Goal: Find specific fact: Find specific fact

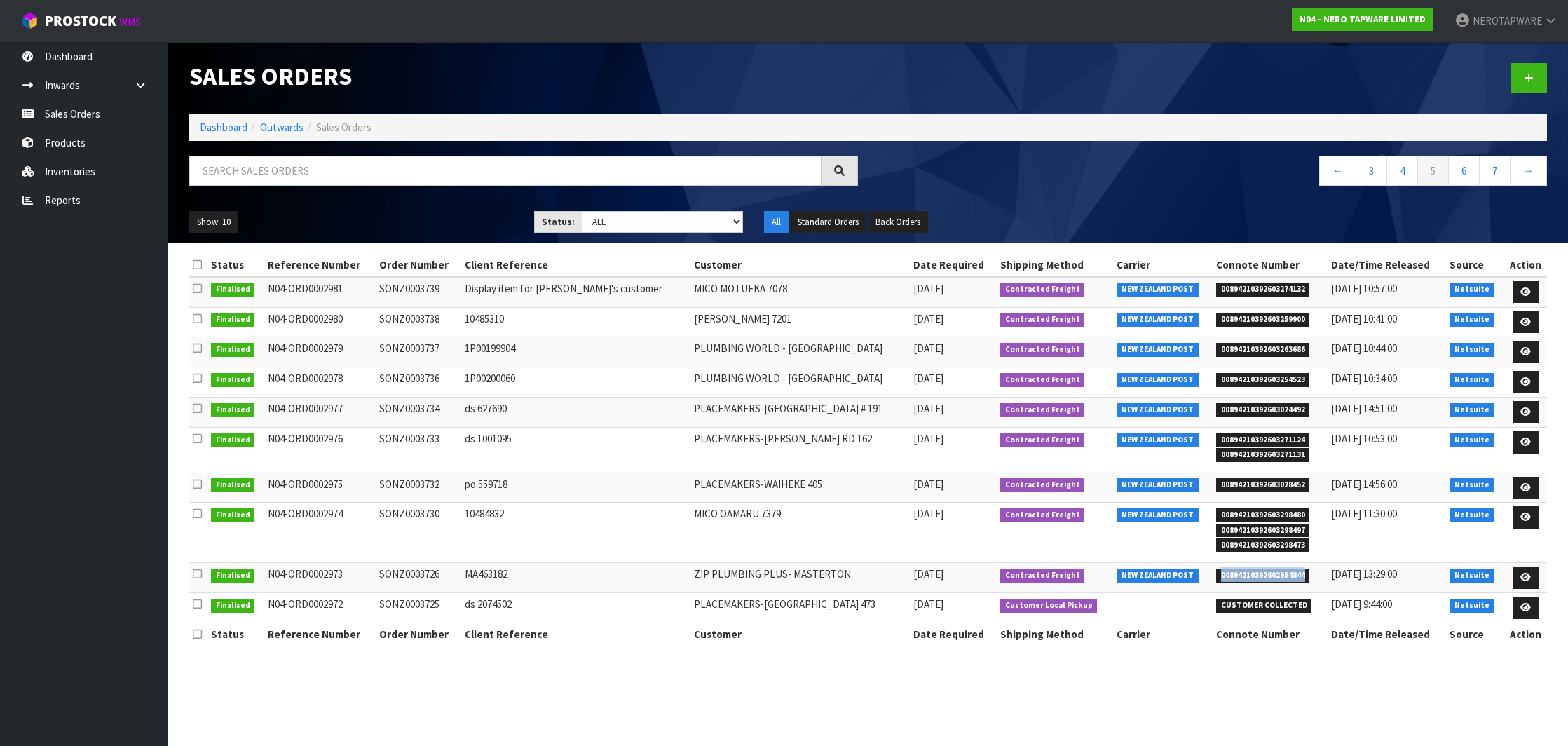
click at [1254, 572] on span "00894210392602954844" at bounding box center [1263, 576] width 94 height 14
click at [409, 567] on td "SONZ0003726" at bounding box center [418, 578] width 85 height 30
copy td "SONZ0003726"
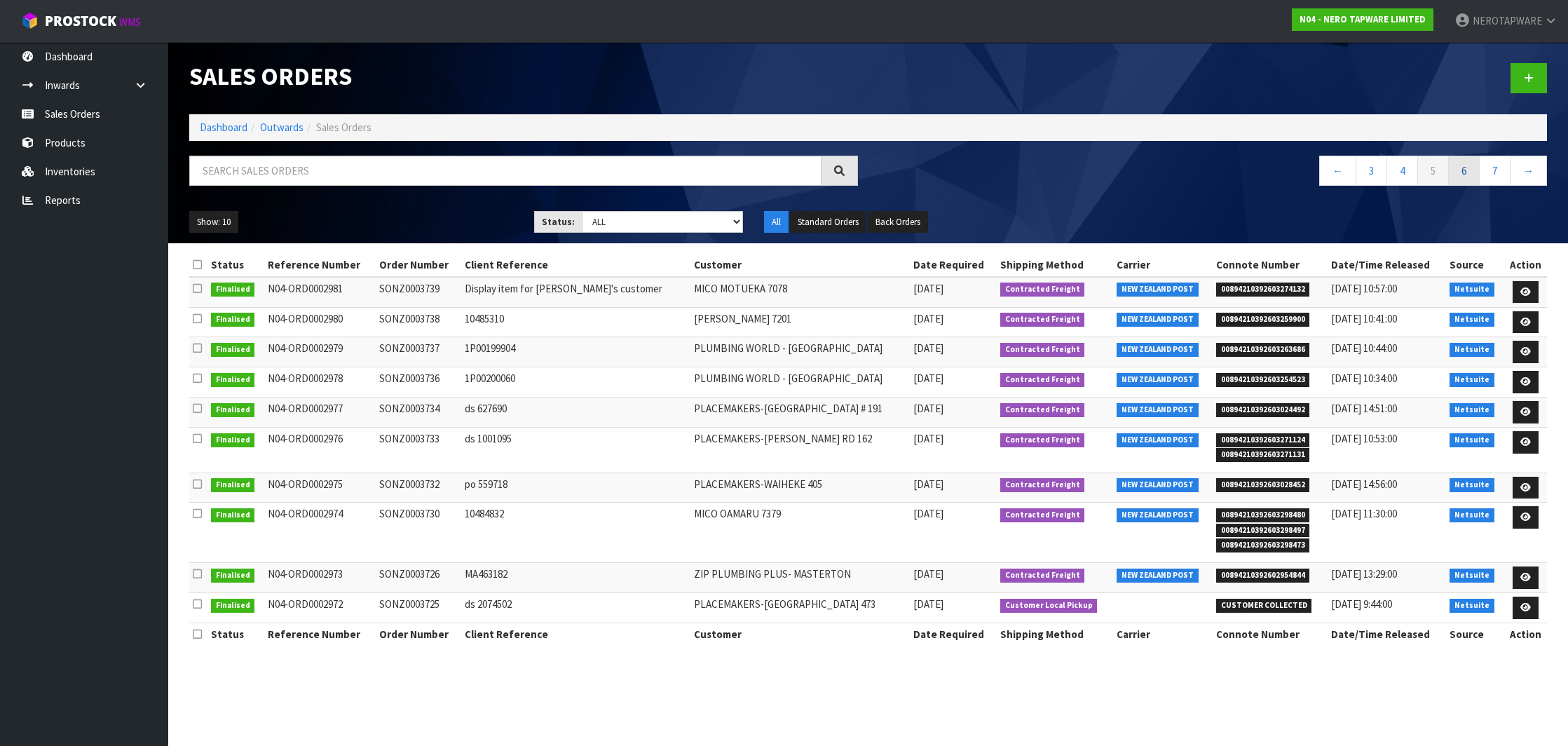
click at [1468, 177] on link "6" at bounding box center [1463, 170] width 32 height 30
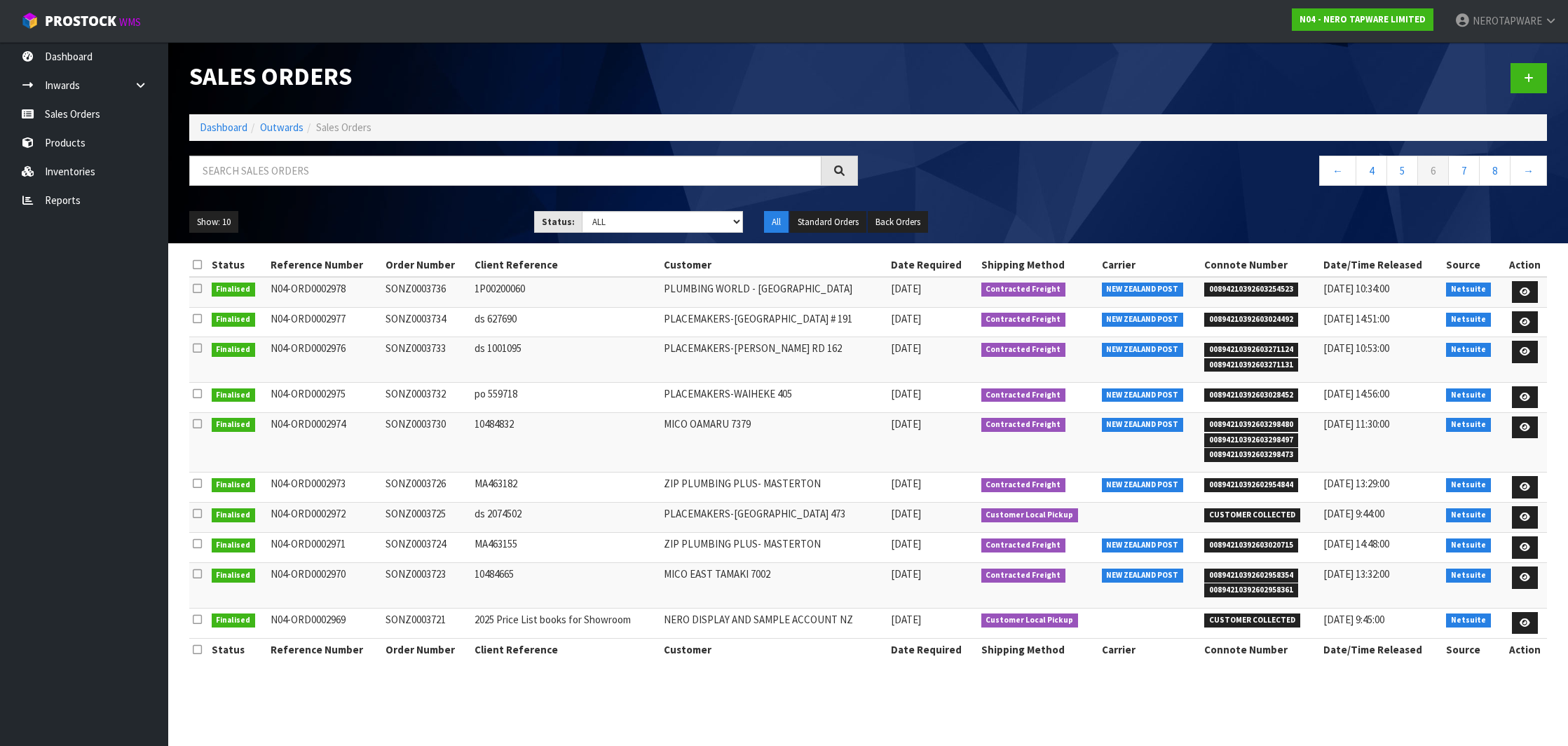
click at [1266, 544] on span "00894210392603020715" at bounding box center [1251, 545] width 94 height 14
copy span "00894210392603020715"
click at [433, 537] on td "SONZ0003724" at bounding box center [426, 548] width 88 height 30
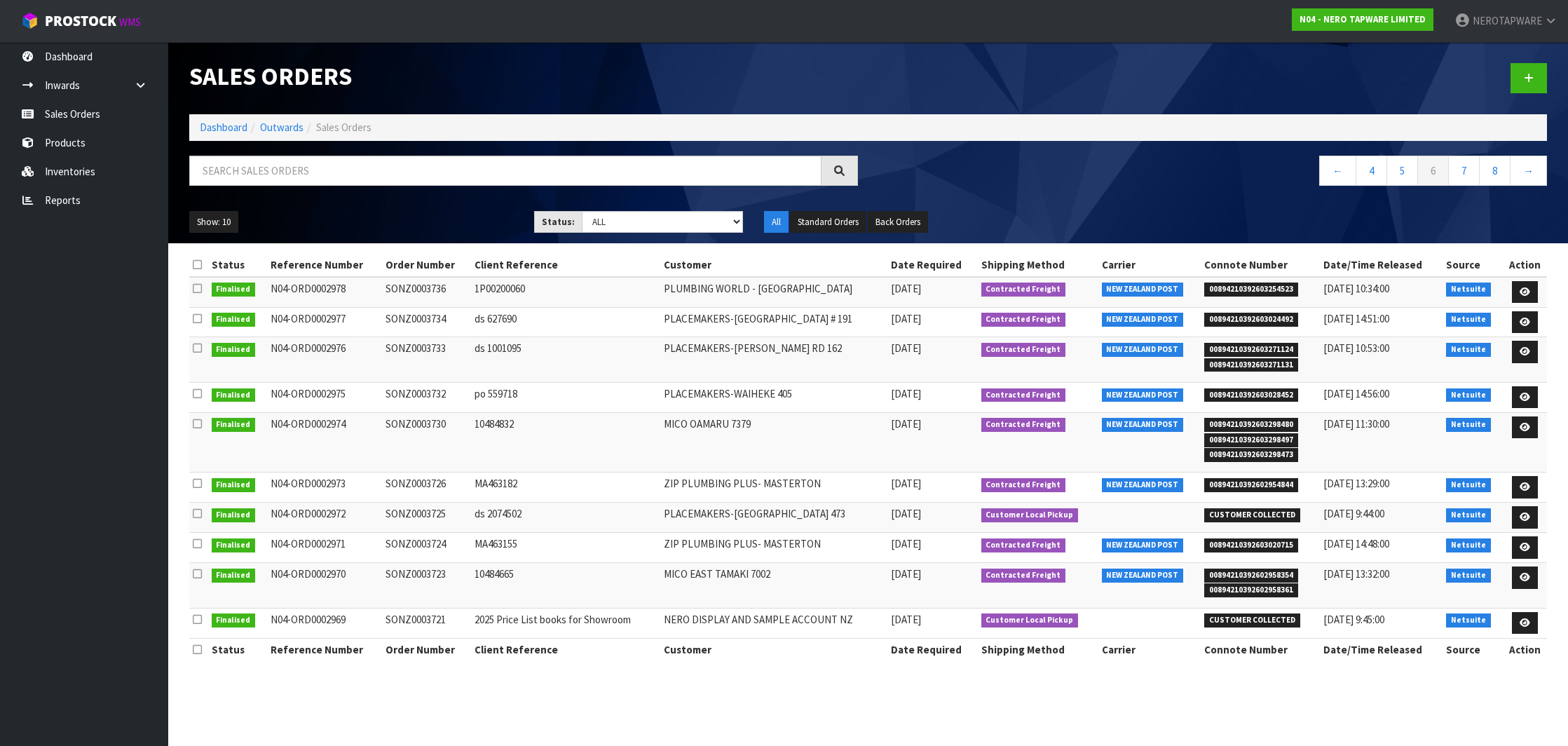
copy td "SONZ0003724"
click at [1261, 571] on span "00894210392602958354" at bounding box center [1251, 576] width 94 height 14
copy span "00894210392602958354"
click at [431, 576] on td "SONZ0003723" at bounding box center [426, 586] width 88 height 45
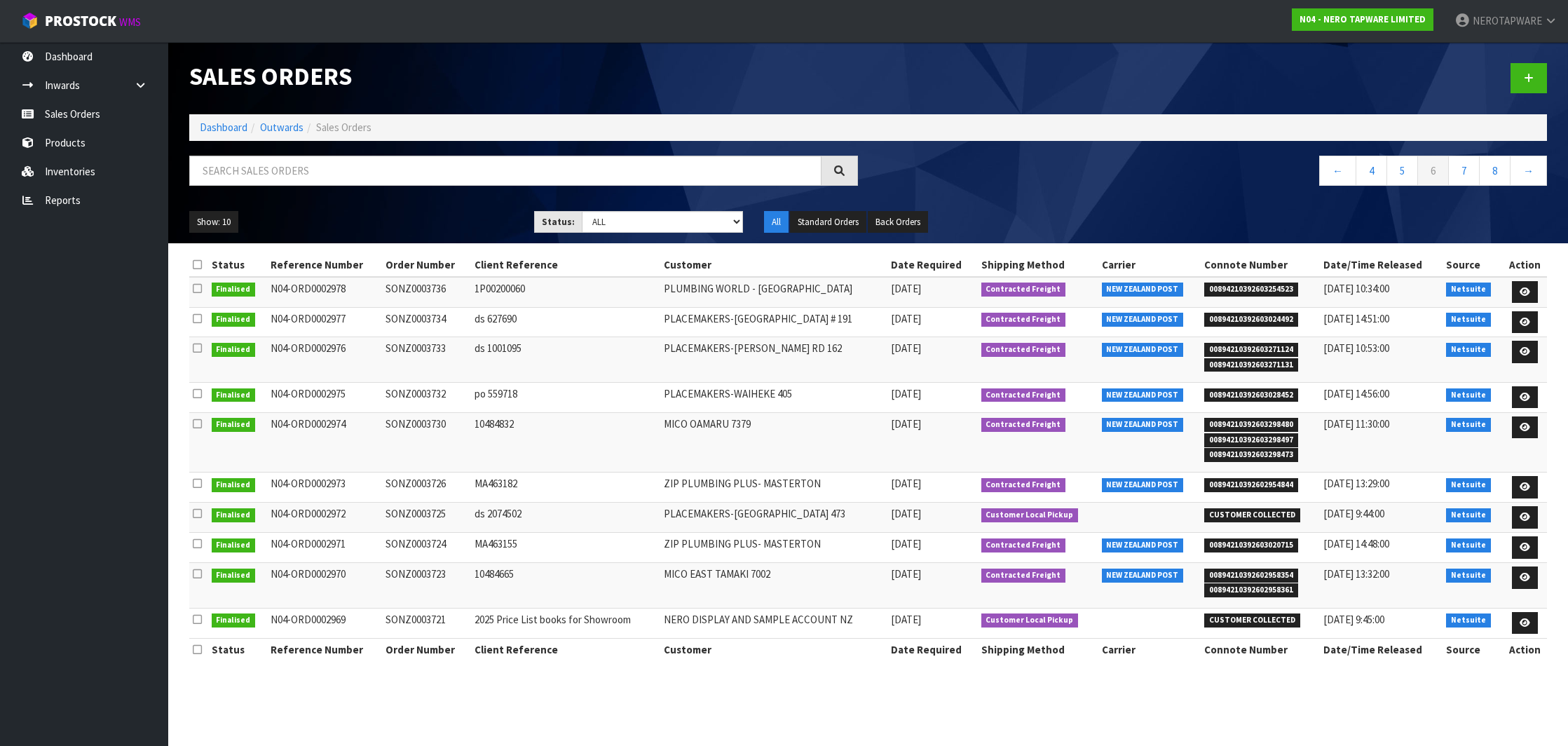
click at [431, 576] on td "SONZ0003723" at bounding box center [426, 586] width 88 height 45
click at [431, 573] on td "SONZ0003723" at bounding box center [426, 586] width 88 height 45
copy td "SONZ0003723"
click at [1467, 174] on link "7" at bounding box center [1463, 170] width 32 height 30
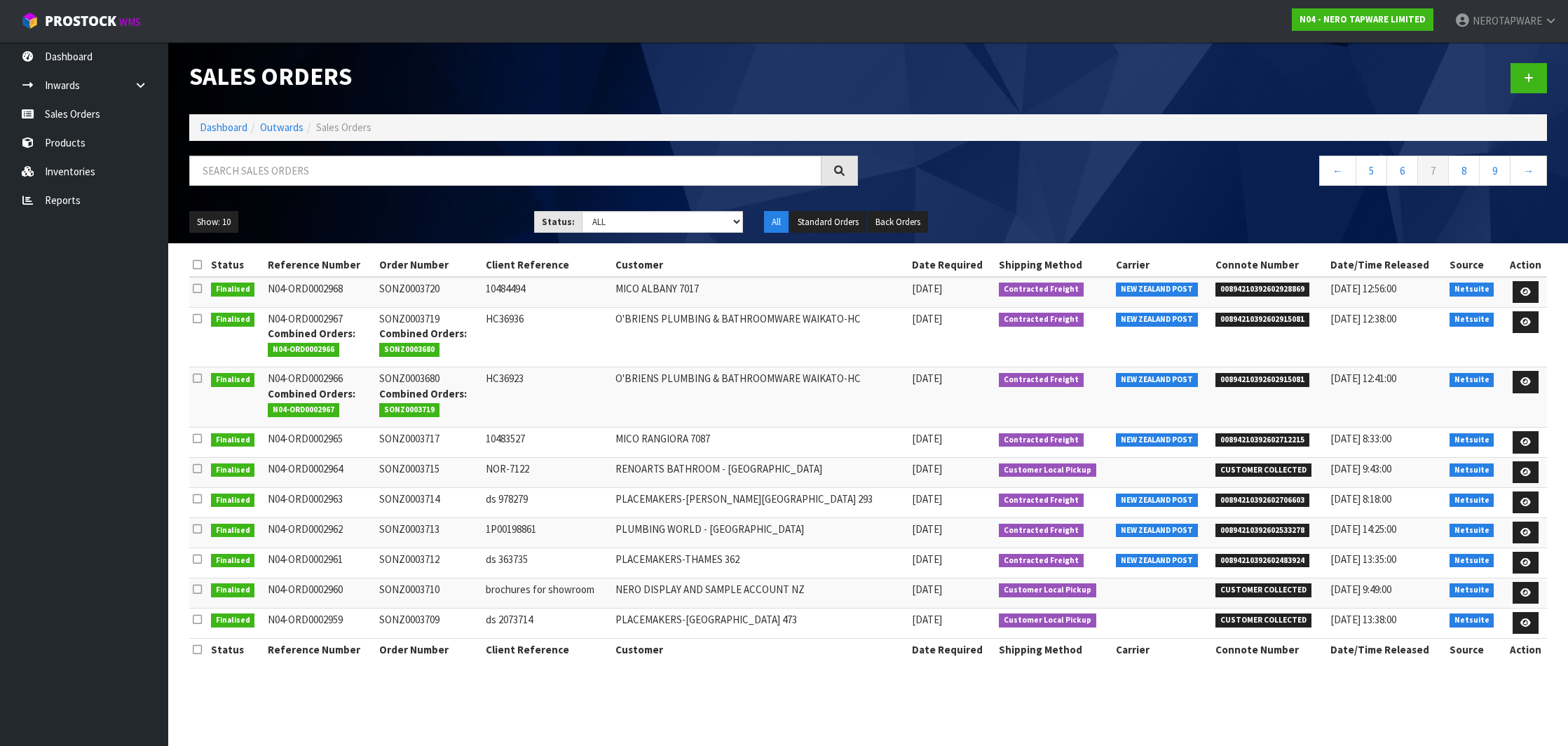
click at [1225, 287] on span "00894210392602928869" at bounding box center [1262, 290] width 94 height 14
copy span "00894210392602928869"
click at [1286, 320] on span "00894210392602915081" at bounding box center [1262, 320] width 94 height 14
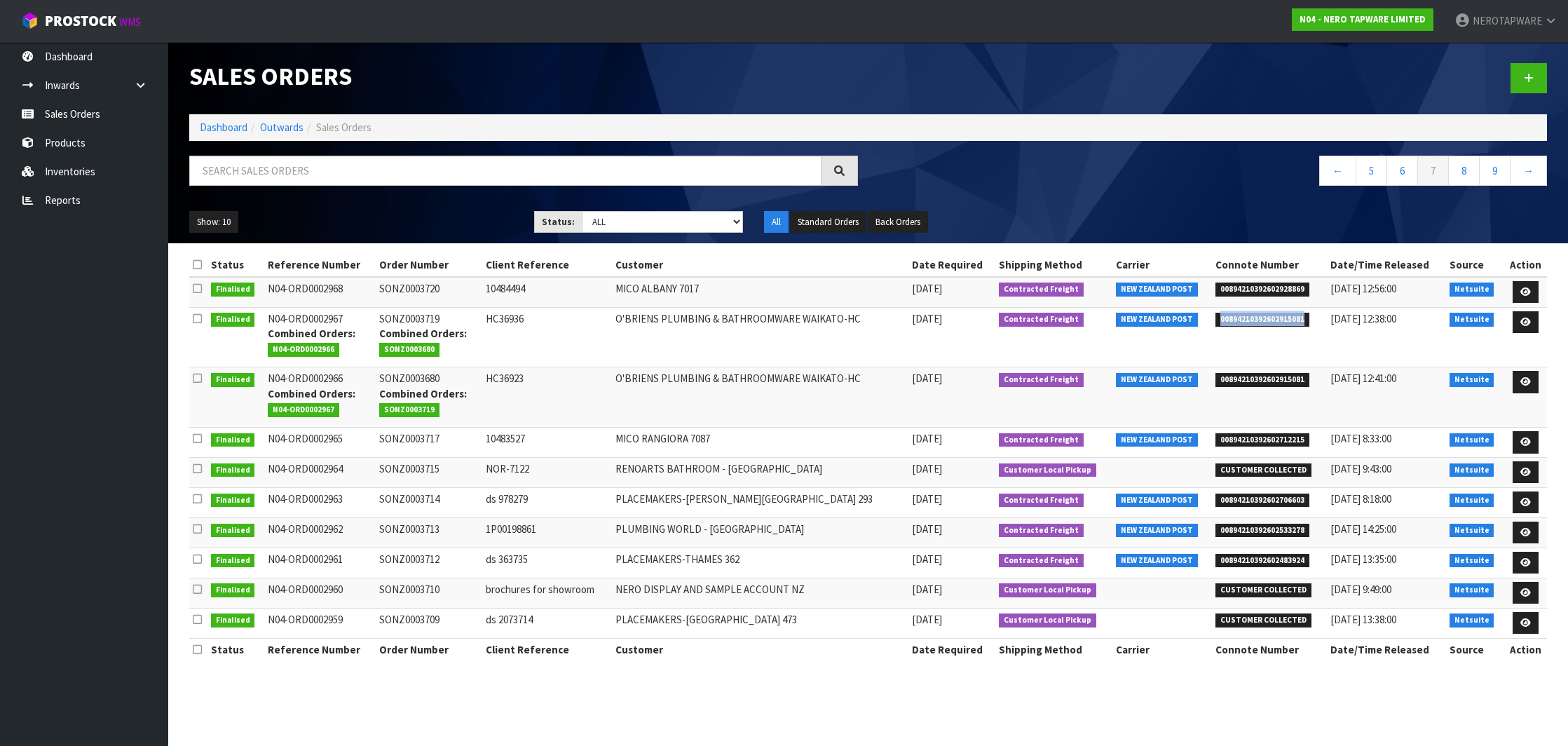
copy span "00894210392602915081"
click at [1268, 376] on span "00894210392602915081" at bounding box center [1262, 380] width 94 height 14
copy span "00894210392602915081"
